Goal: Transaction & Acquisition: Book appointment/travel/reservation

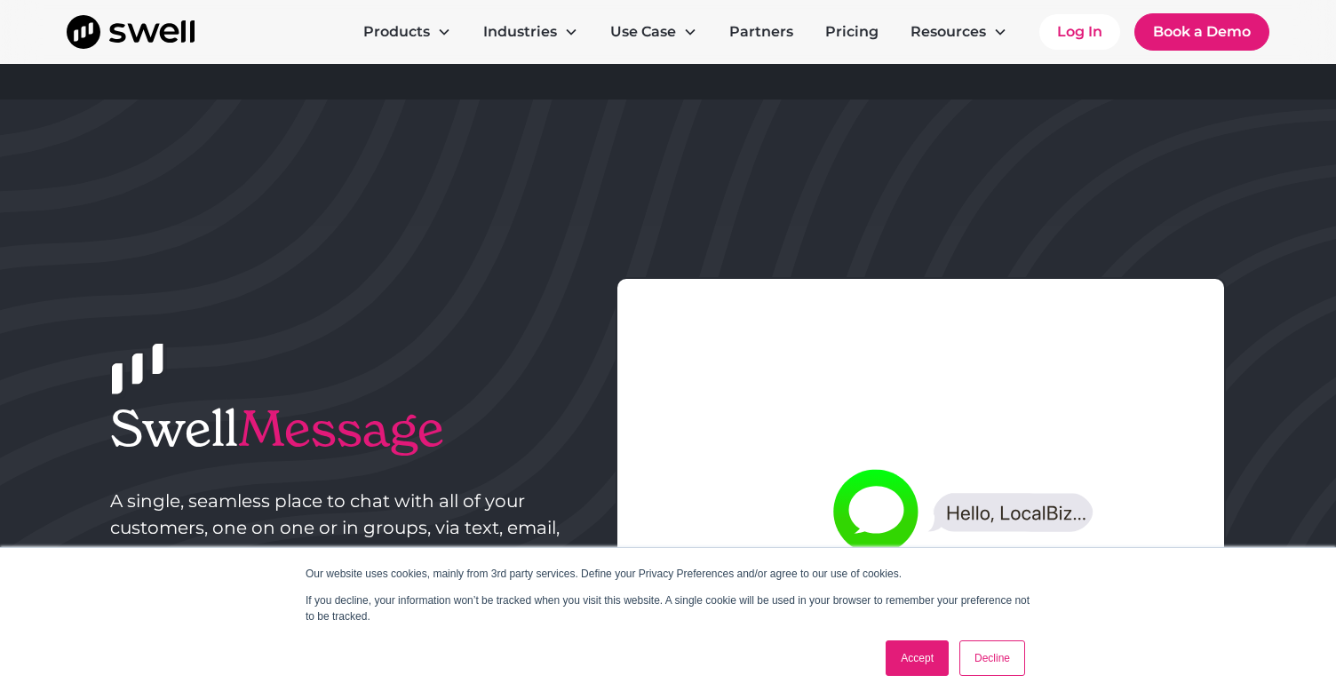
click at [916, 664] on link "Accept" at bounding box center [916, 658] width 63 height 36
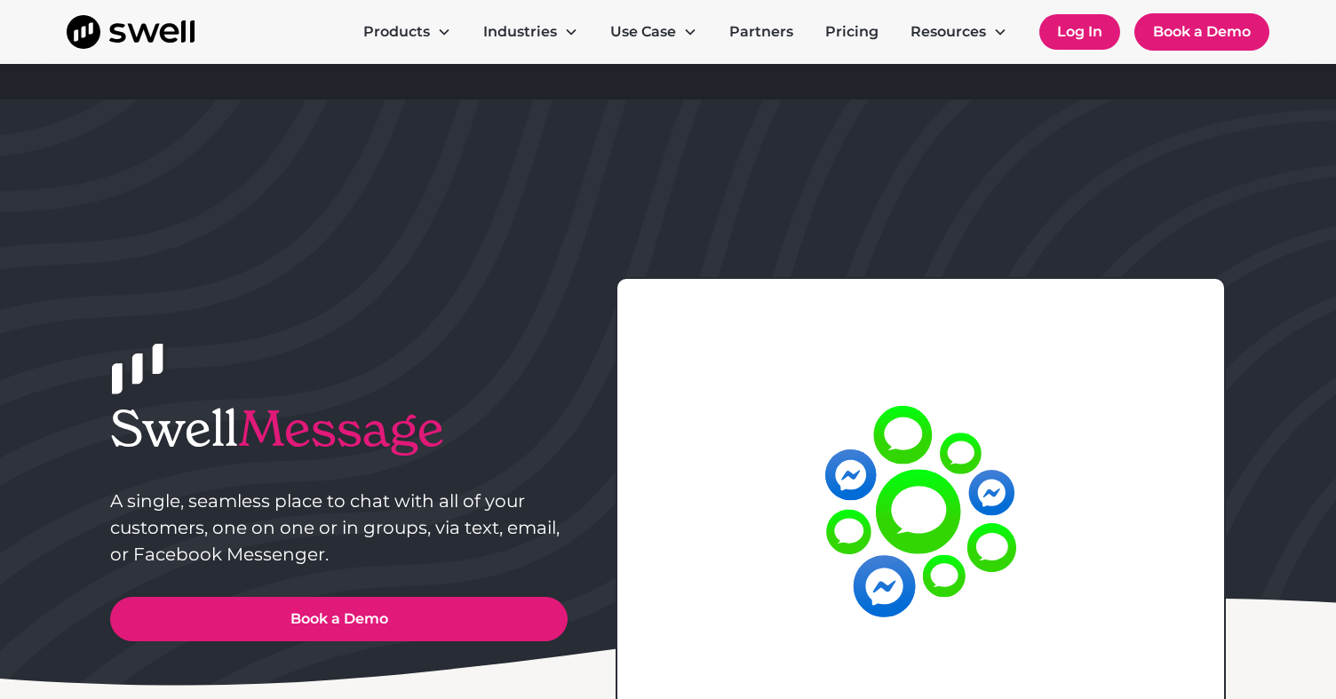
click at [1082, 24] on link "Log In" at bounding box center [1079, 32] width 81 height 36
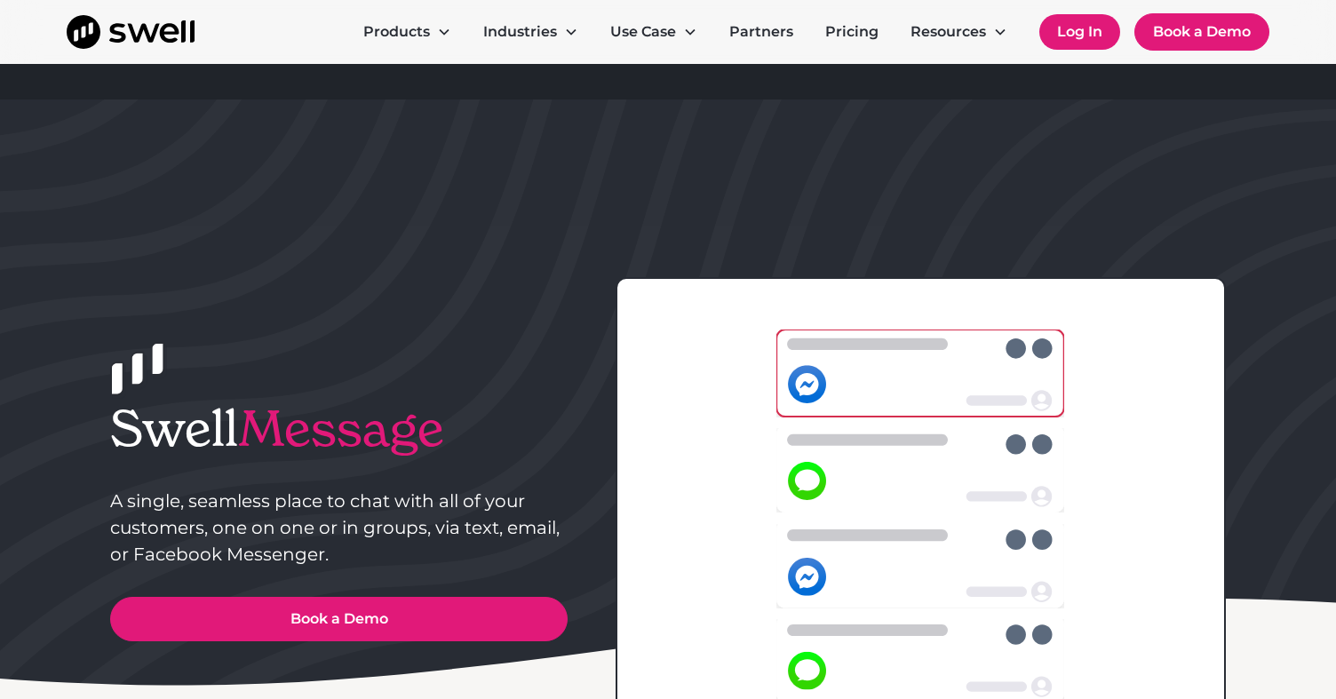
drag, startPoint x: 1045, startPoint y: 25, endPoint x: 1060, endPoint y: 23, distance: 15.2
click at [1048, 24] on link "Log In" at bounding box center [1079, 32] width 81 height 36
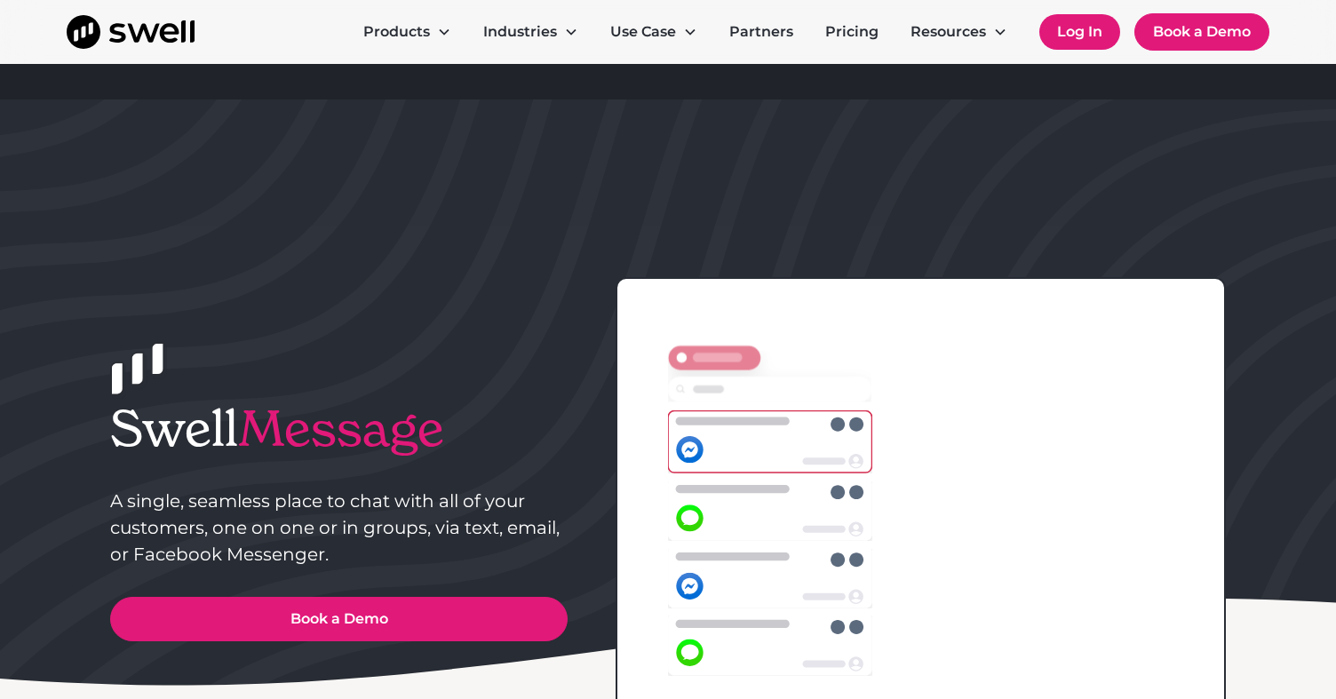
click at [1061, 24] on link "Log In" at bounding box center [1079, 32] width 81 height 36
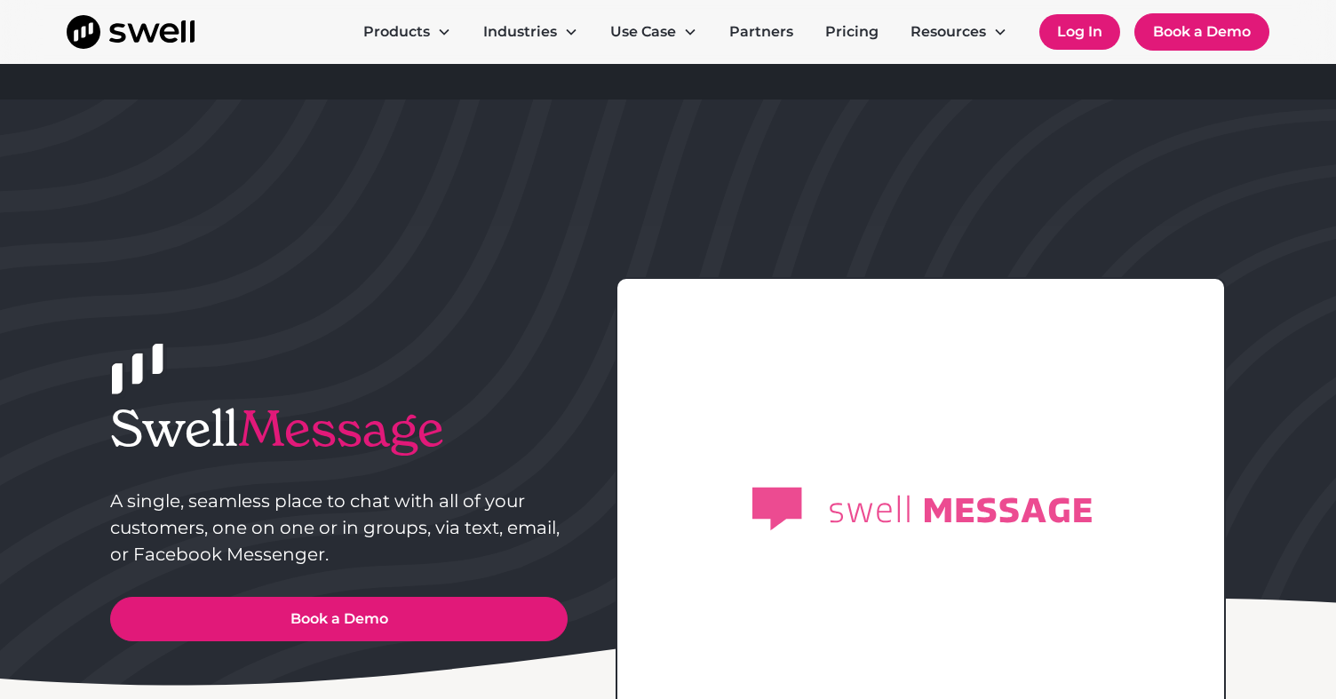
click at [1088, 33] on link "Log In" at bounding box center [1079, 32] width 81 height 36
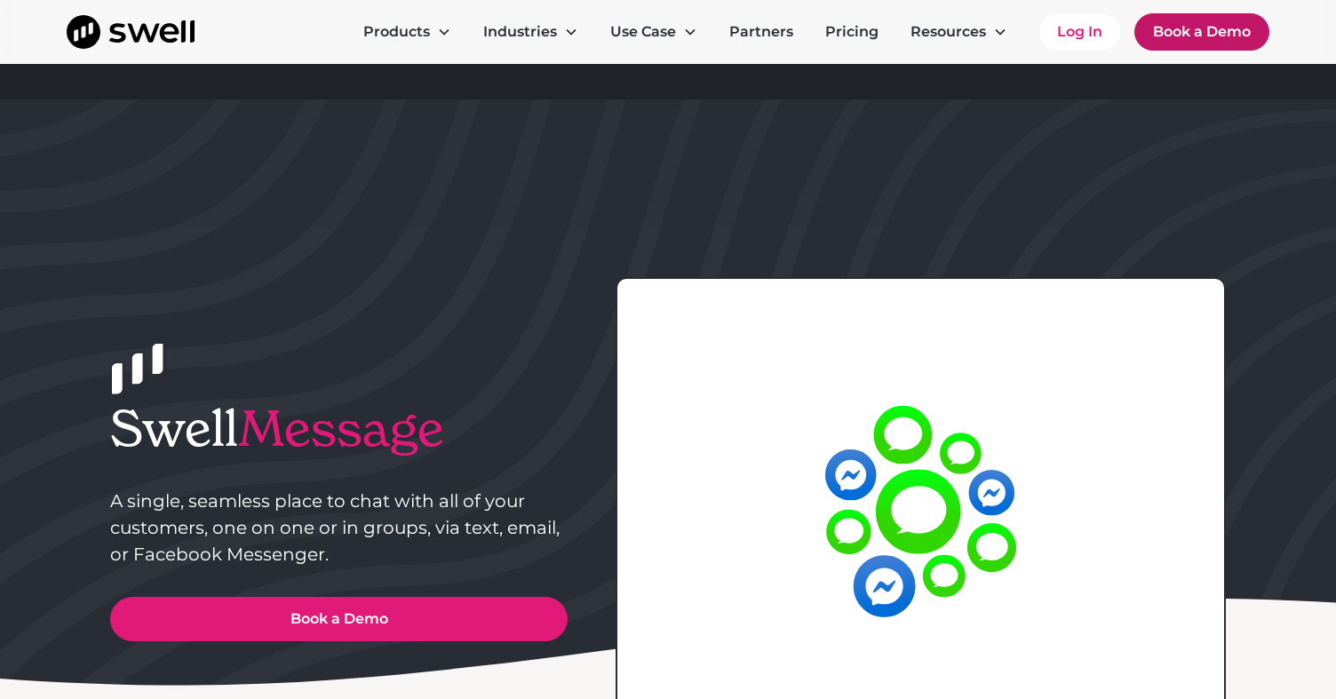
click at [1226, 30] on link "Book a Demo" at bounding box center [1201, 31] width 135 height 37
